Goal: Transaction & Acquisition: Download file/media

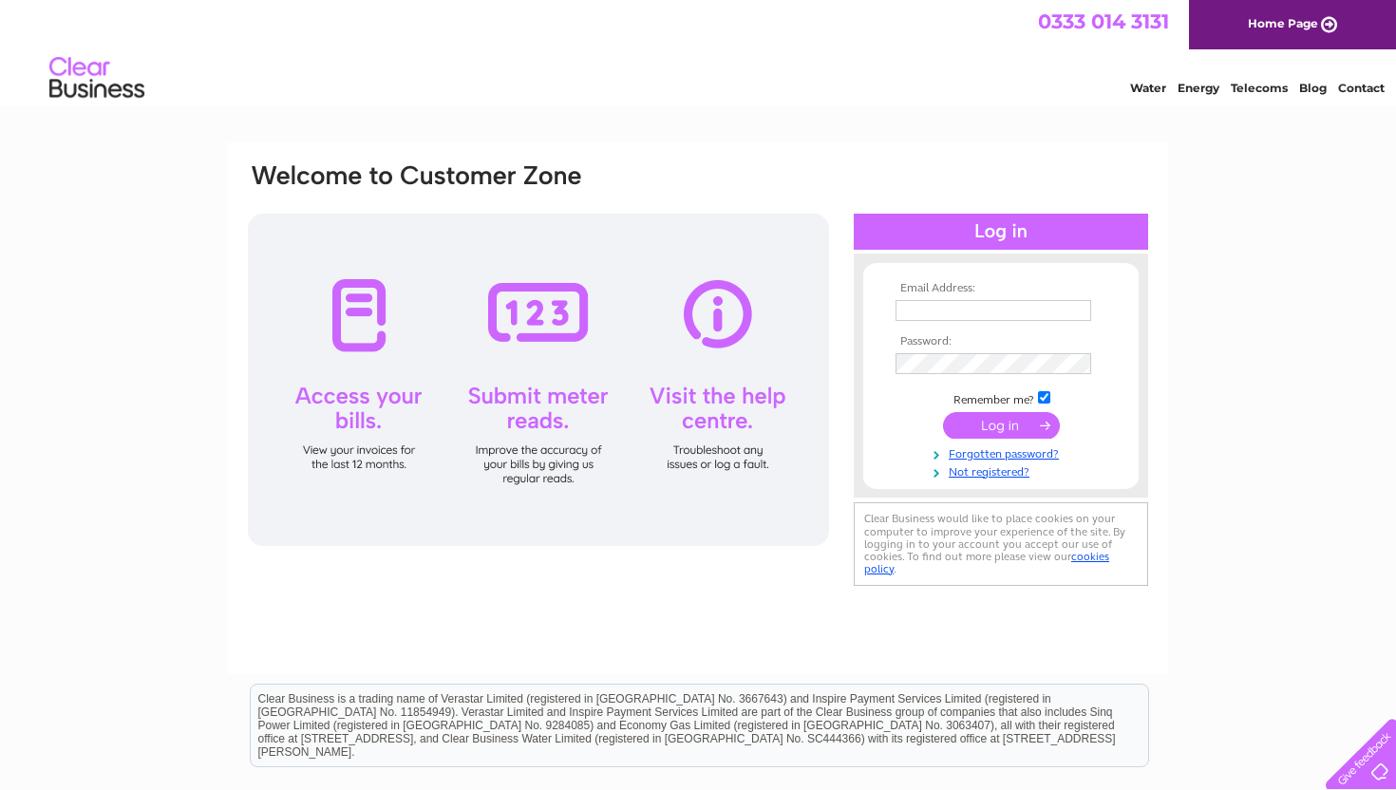
type input "[EMAIL_ADDRESS][DOMAIN_NAME]"
click at [976, 420] on input "submit" at bounding box center [1001, 425] width 117 height 27
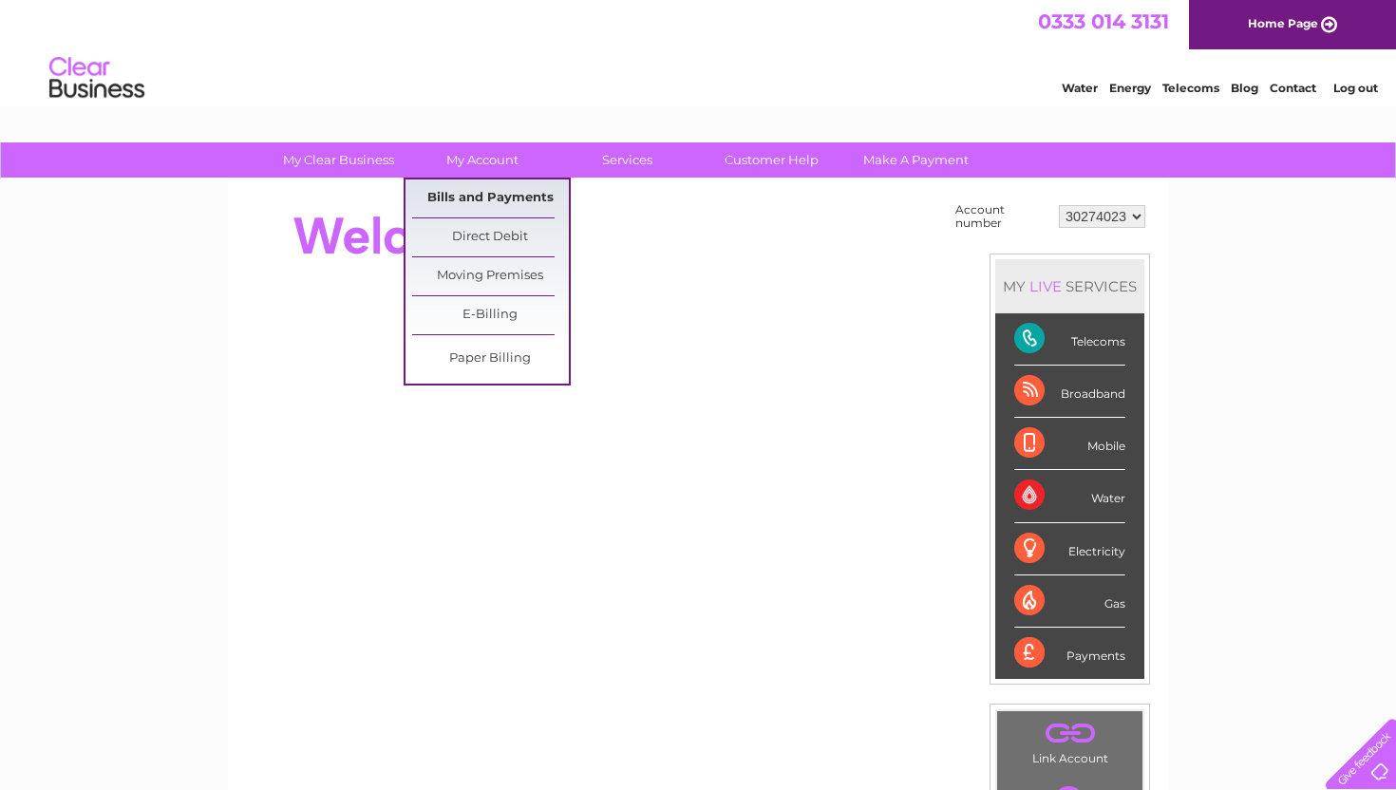
click at [484, 204] on link "Bills and Payments" at bounding box center [490, 199] width 157 height 38
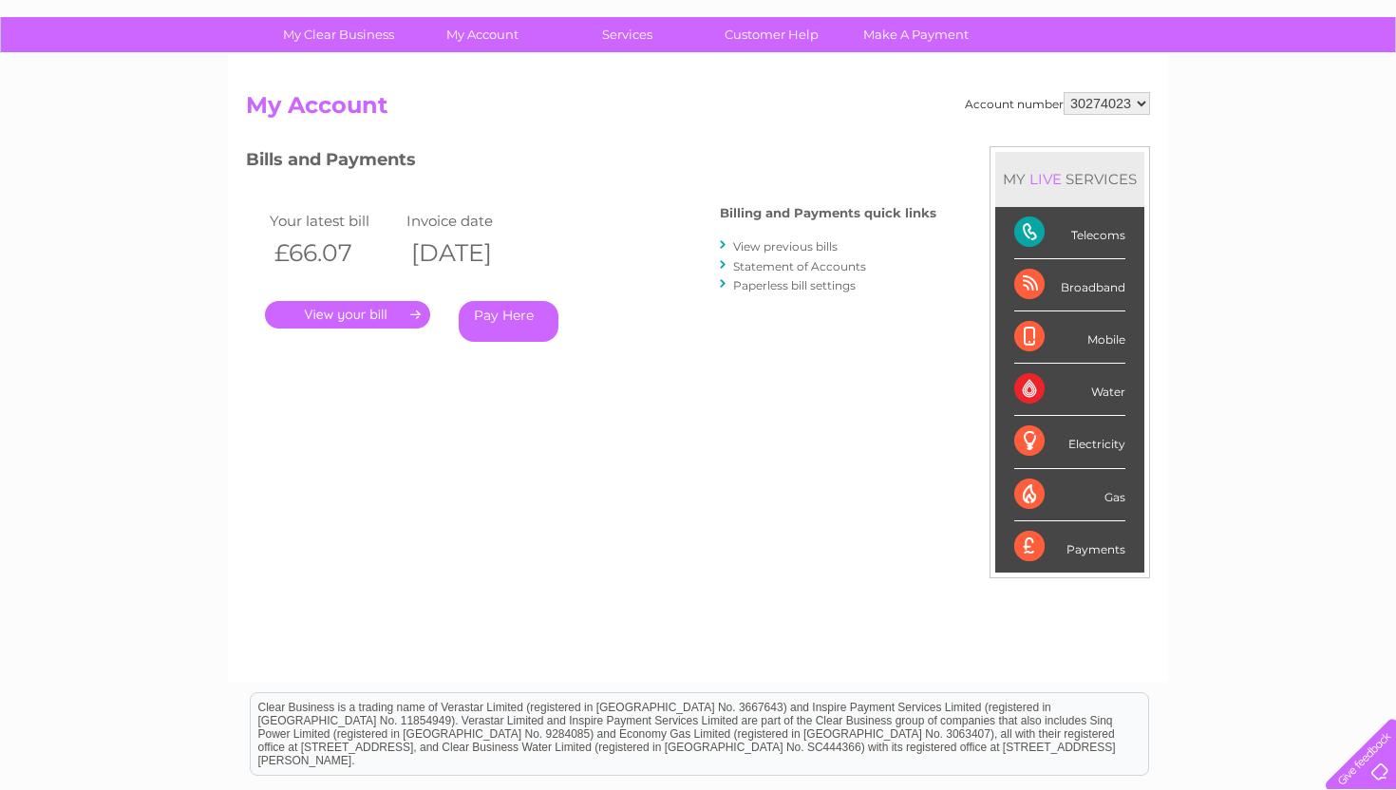
scroll to position [123, 0]
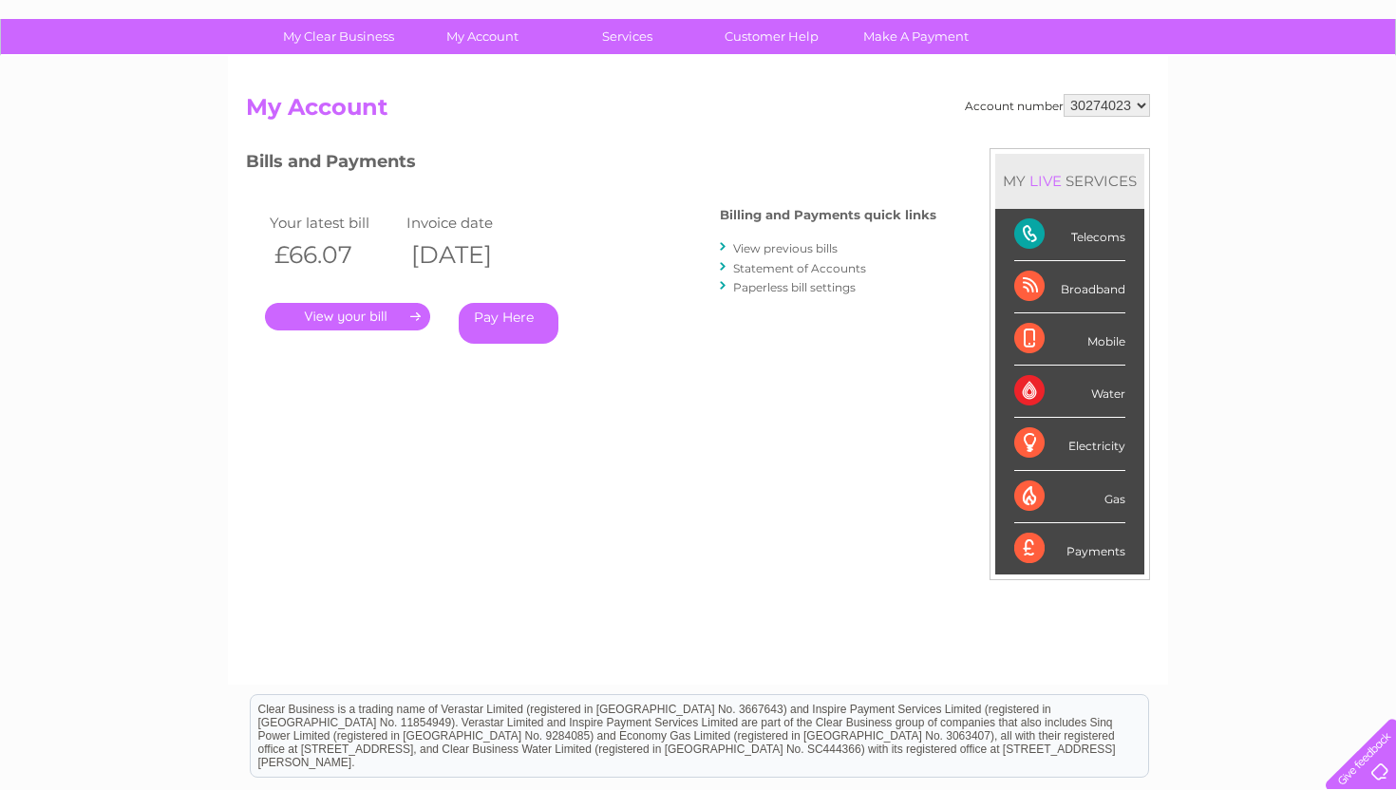
click at [377, 313] on link "." at bounding box center [347, 317] width 165 height 28
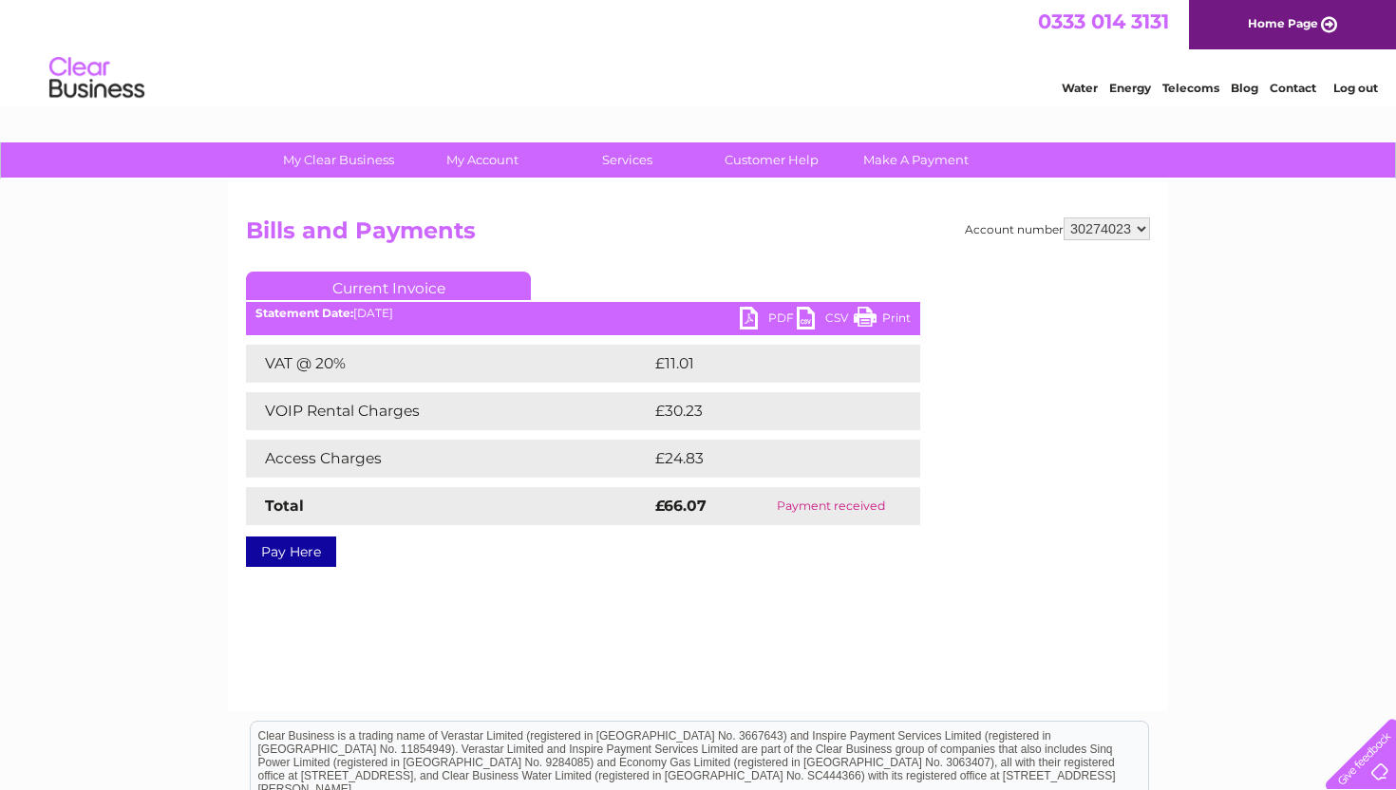
click at [766, 318] on link "PDF" at bounding box center [768, 321] width 57 height 28
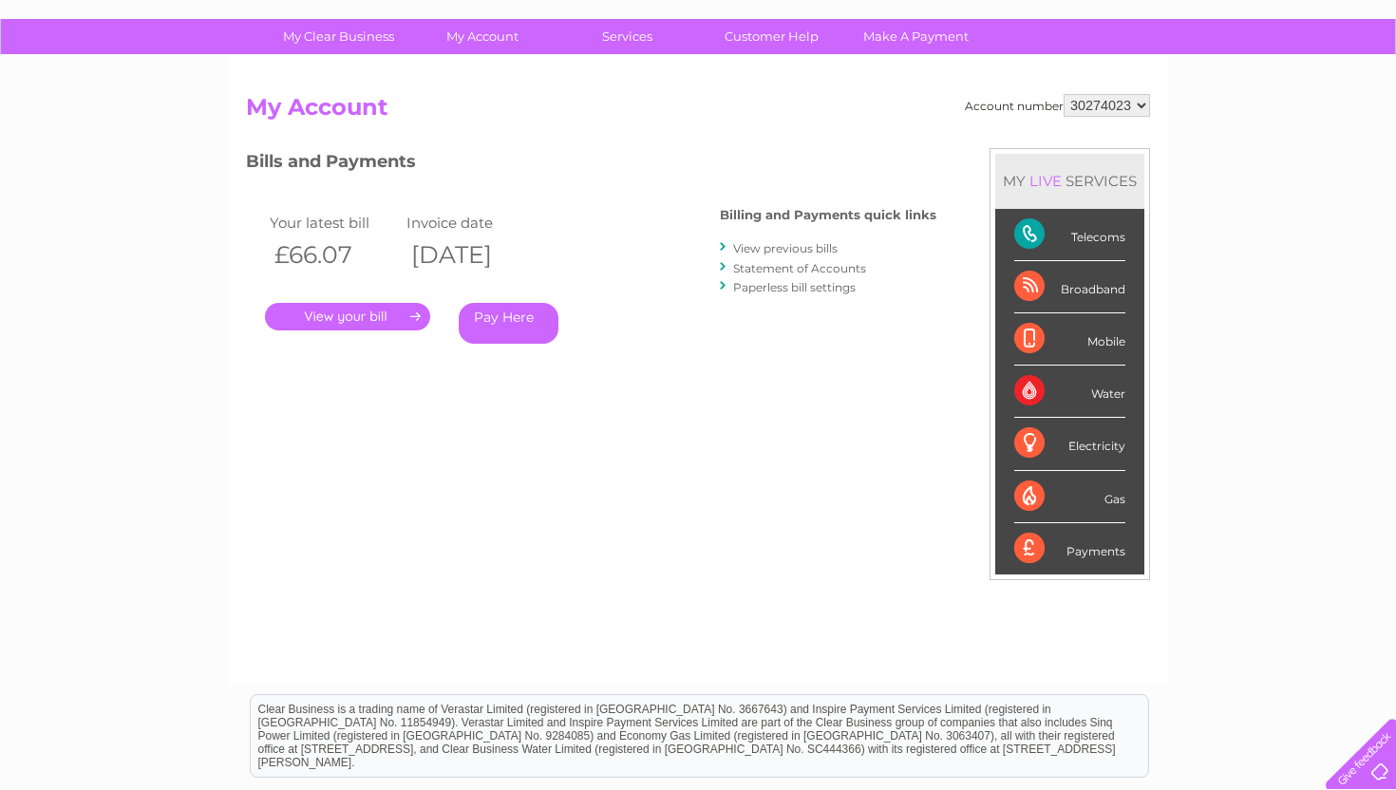
click at [793, 246] on link "View previous bills" at bounding box center [785, 248] width 104 height 14
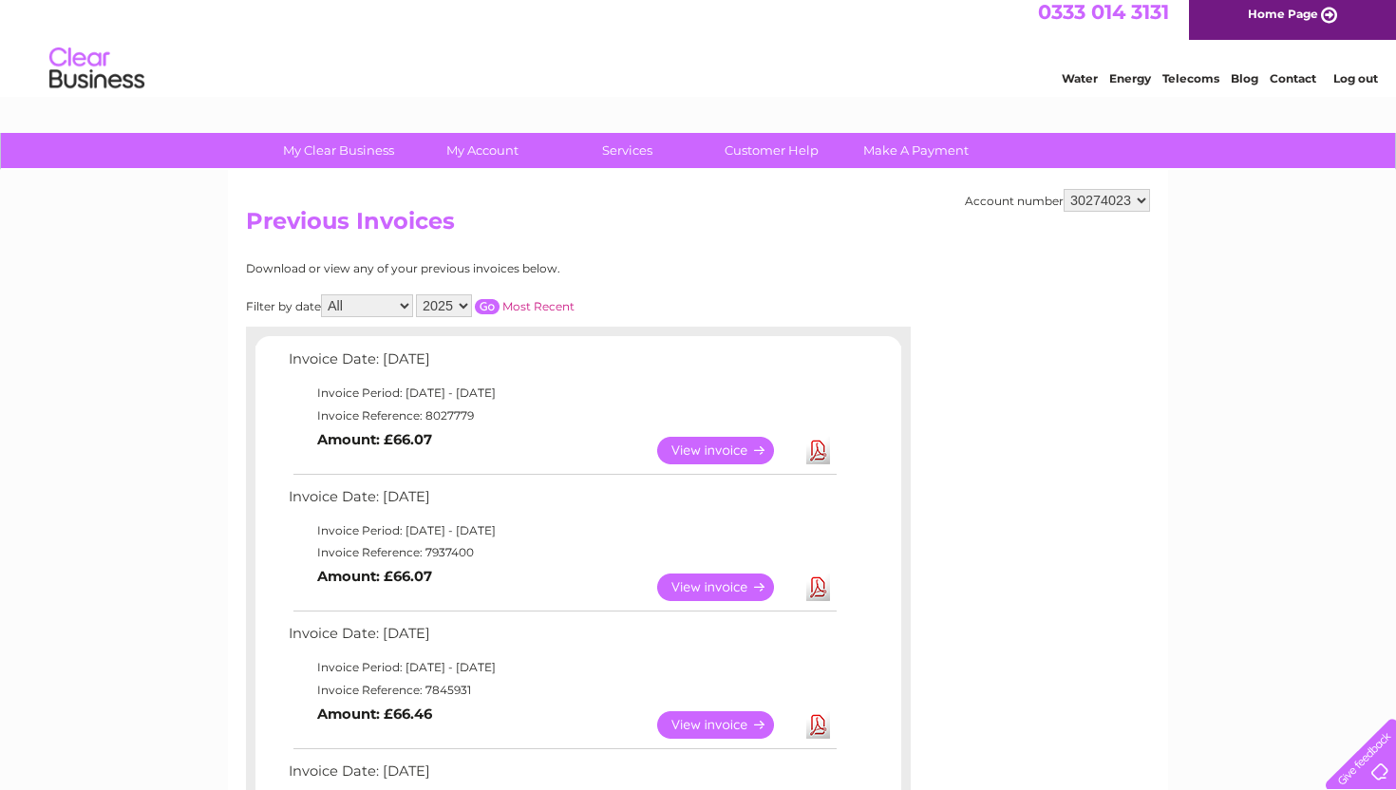
scroll to position [15, 0]
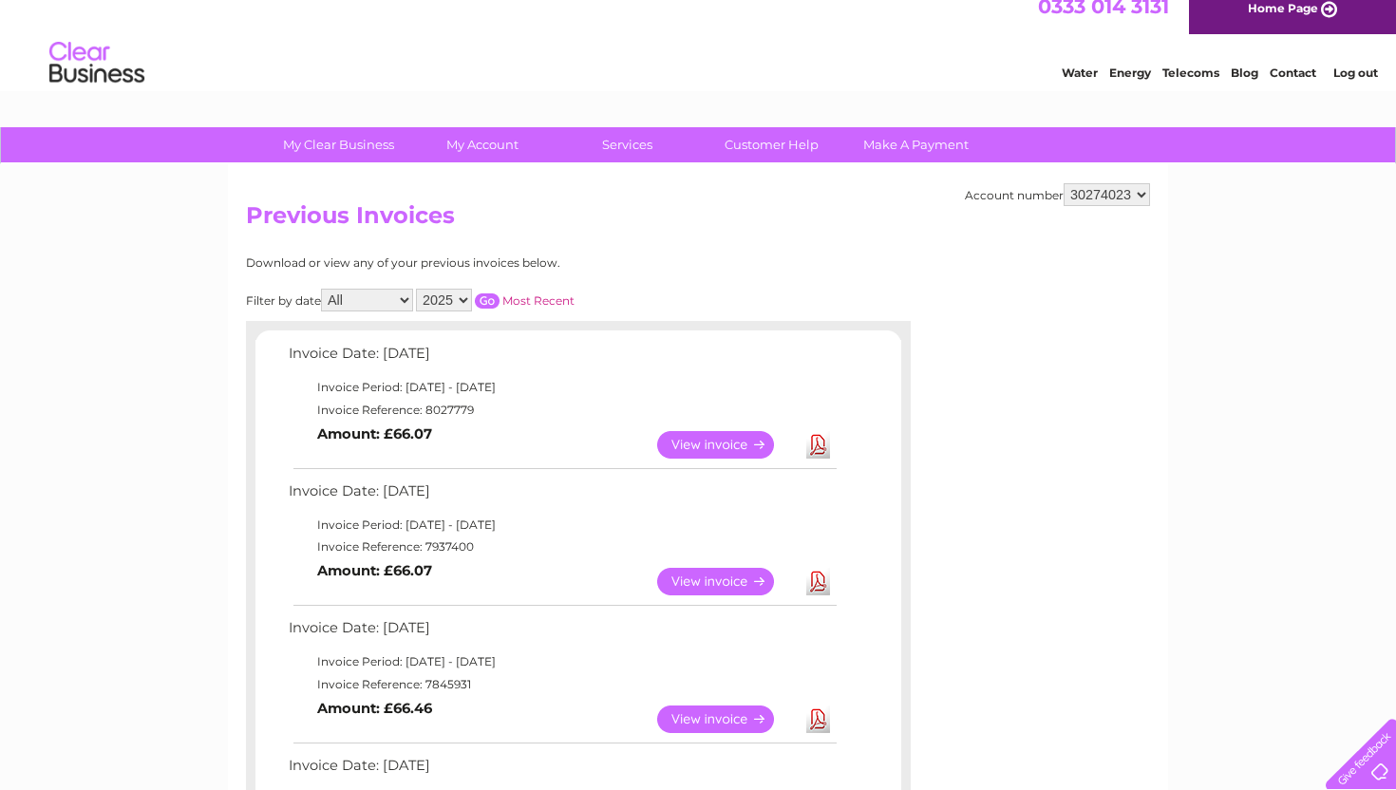
click at [821, 580] on link "Download" at bounding box center [818, 582] width 24 height 28
